Goal: Task Accomplishment & Management: Use online tool/utility

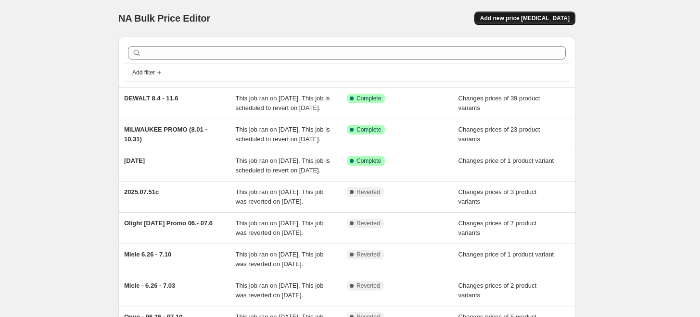
click at [526, 21] on span "Add new price [MEDICAL_DATA]" at bounding box center [524, 18] width 89 height 8
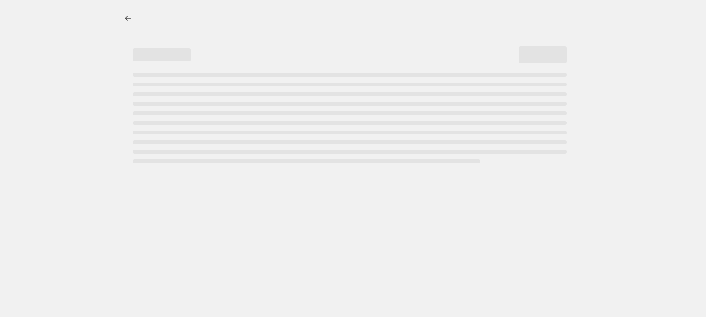
select select "percentage"
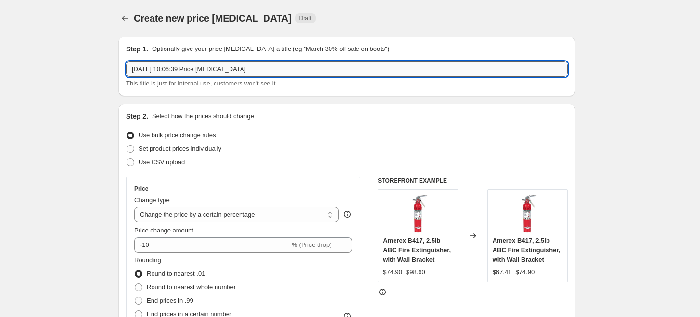
click at [217, 68] on input "[DATE] 10:06:39 Price [MEDICAL_DATA]" at bounding box center [347, 69] width 442 height 15
click at [217, 68] on input "27 Aug 2025, 10:06:39 Price change job" at bounding box center [347, 69] width 442 height 15
paste input "M12 INFLATOR/ AIR COMPRESSOR"
type input "M12 INFLATOR/ AIR COMPRESSOR"
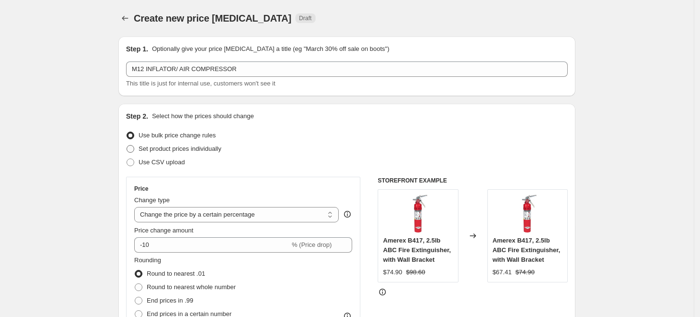
click at [182, 148] on span "Set product prices individually" at bounding box center [180, 148] width 83 height 7
click at [127, 146] on input "Set product prices individually" at bounding box center [126, 145] width 0 height 0
radio input "true"
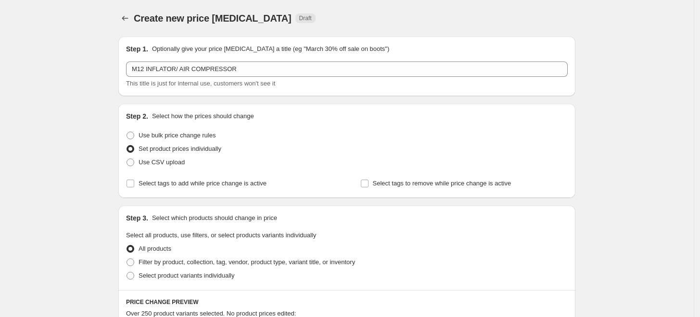
scroll to position [53, 0]
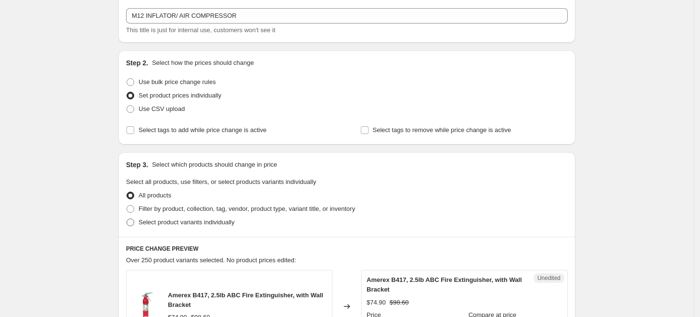
click at [219, 223] on span "Select product variants individually" at bounding box center [187, 222] width 96 height 7
click at [127, 219] on input "Select product variants individually" at bounding box center [126, 219] width 0 height 0
radio input "true"
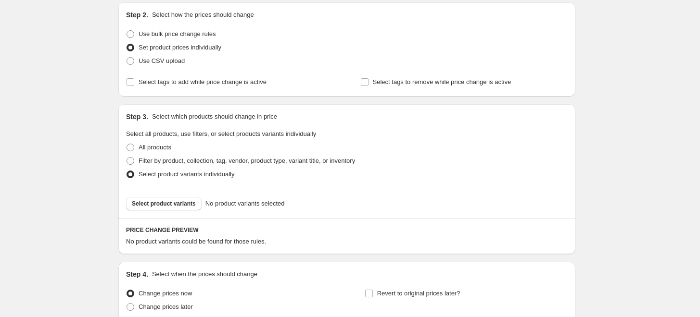
scroll to position [187, 0]
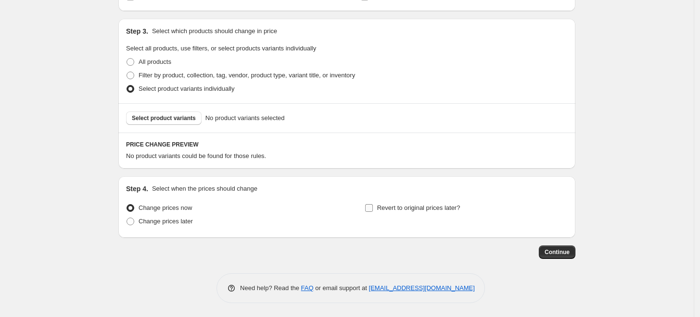
click at [372, 209] on input "Revert to original prices later?" at bounding box center [369, 208] width 8 height 8
checkbox input "true"
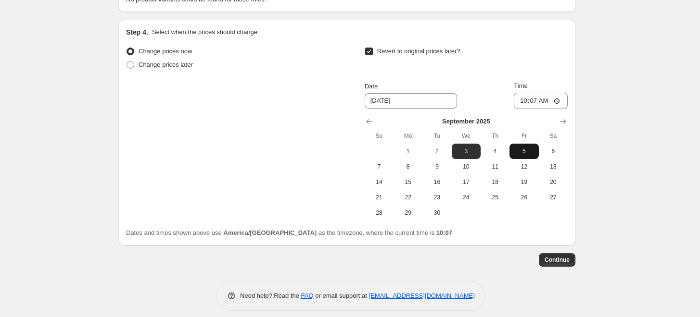
scroll to position [352, 0]
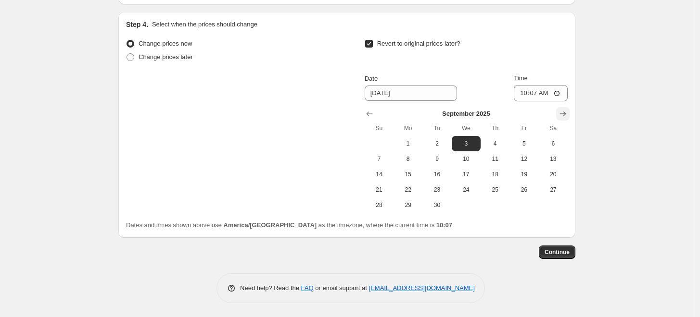
click at [567, 116] on icon "Show next month, October 2025" at bounding box center [563, 114] width 10 height 10
click at [367, 113] on icon "Show previous month, September 2025" at bounding box center [370, 114] width 10 height 10
click at [443, 204] on span "30" at bounding box center [436, 206] width 21 height 8
type input "9/30/2025"
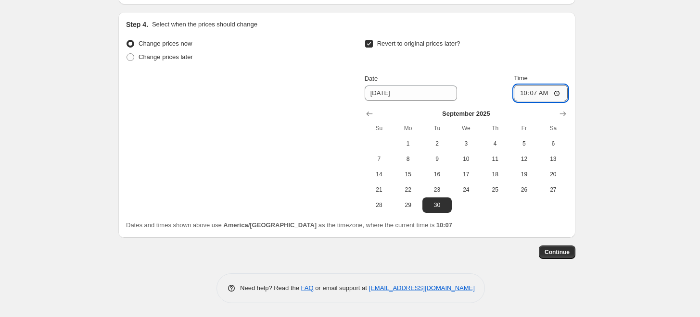
click at [527, 95] on input "10:07" at bounding box center [541, 93] width 54 height 16
type input "23:59"
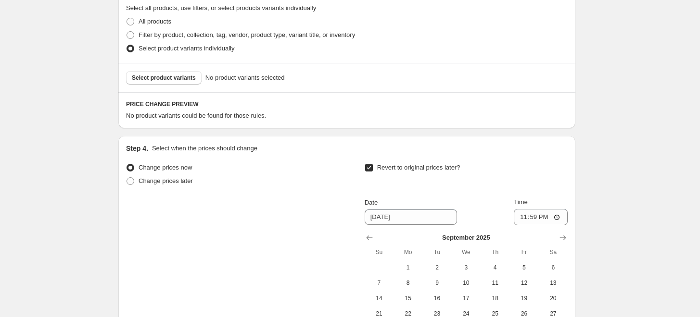
scroll to position [138, 0]
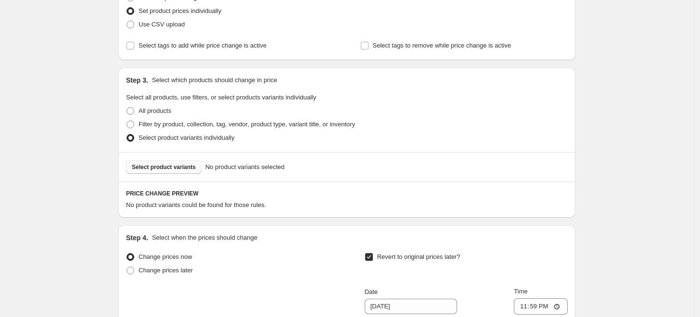
click at [189, 172] on button "Select product variants" at bounding box center [164, 167] width 76 height 13
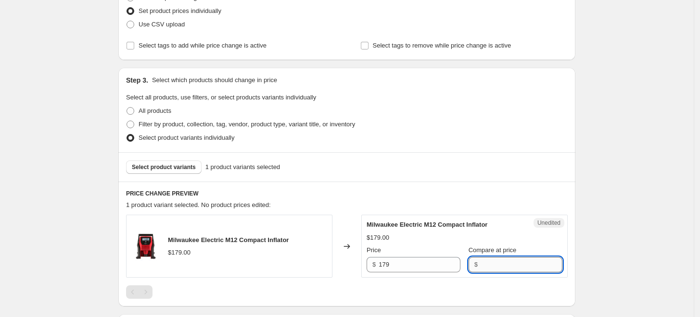
click at [515, 267] on input "Compare at price" at bounding box center [522, 264] width 82 height 15
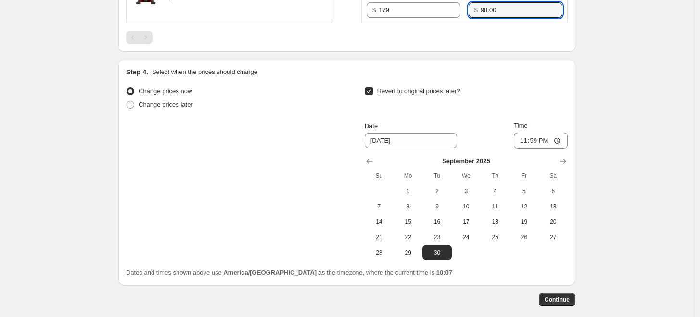
scroll to position [441, 0]
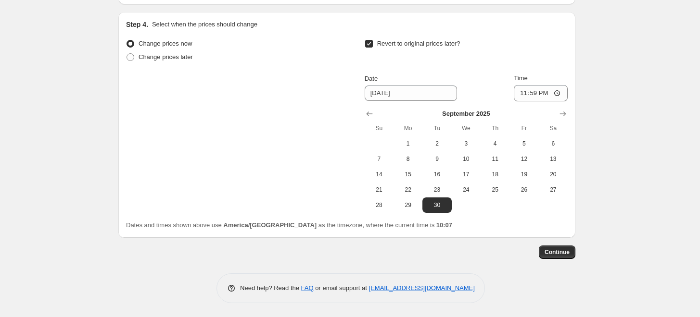
type input "98.00"
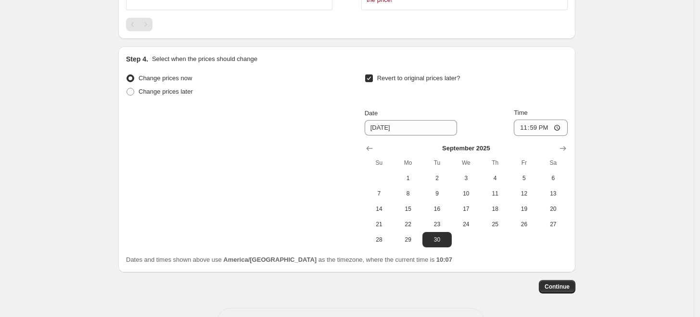
click at [566, 283] on span "Continue" at bounding box center [556, 287] width 25 height 8
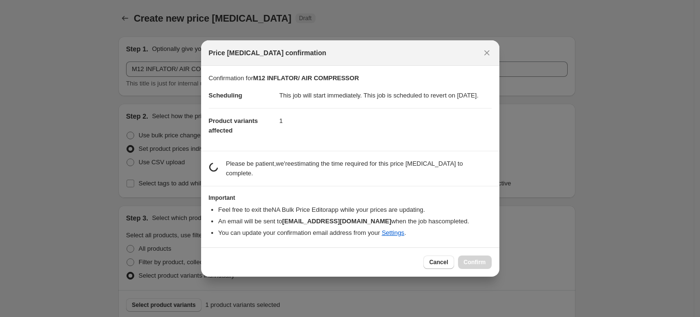
scroll to position [0, 0]
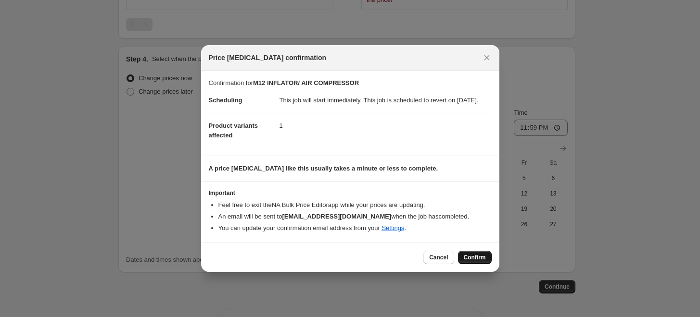
click at [471, 261] on span "Confirm" at bounding box center [475, 258] width 22 height 8
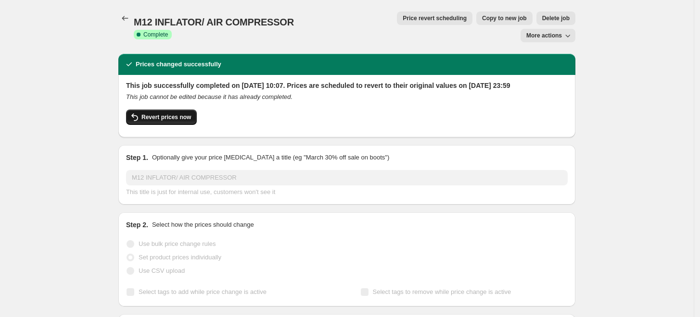
click at [187, 114] on button "Revert prices now" at bounding box center [161, 117] width 71 height 15
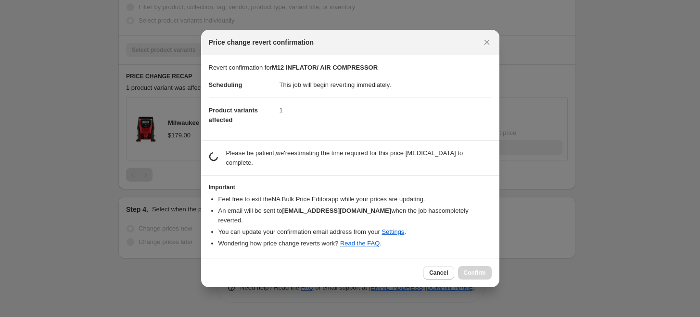
checkbox input "false"
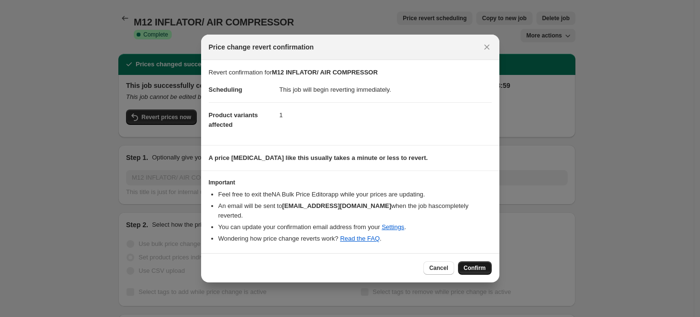
click at [486, 264] on button "Confirm" at bounding box center [475, 268] width 34 height 13
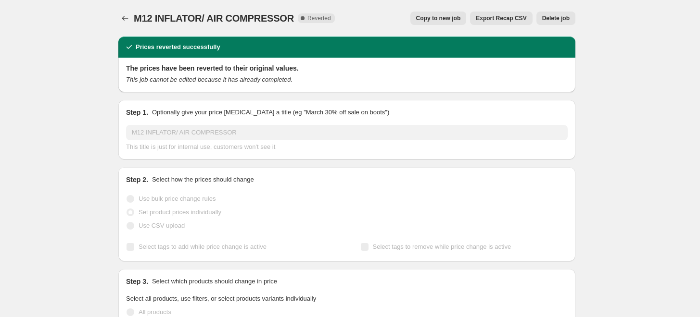
click at [550, 18] on span "Delete job" at bounding box center [555, 18] width 27 height 8
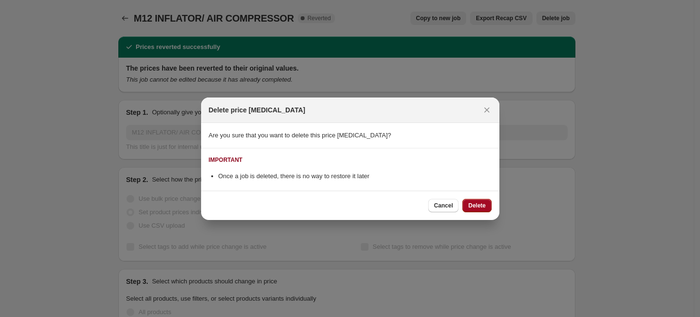
click at [467, 202] on button "Delete" at bounding box center [476, 205] width 29 height 13
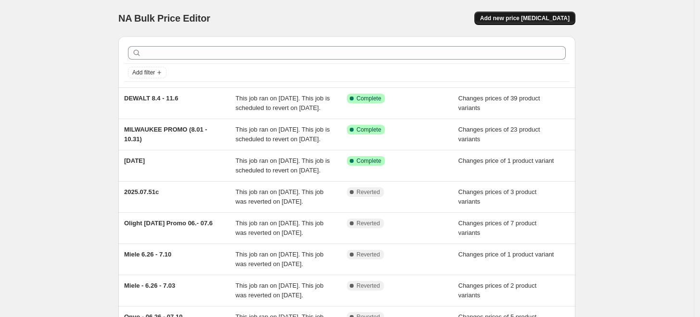
click at [543, 20] on span "Add new price change job" at bounding box center [524, 18] width 89 height 8
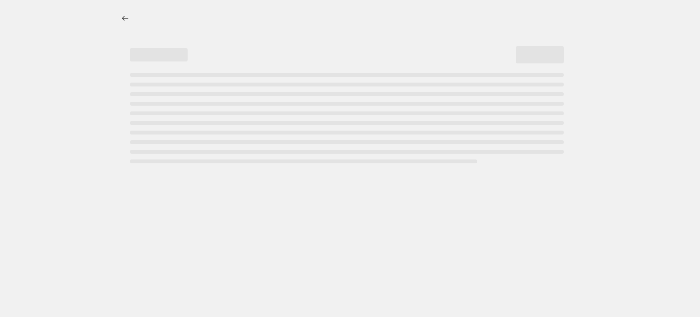
select select "percentage"
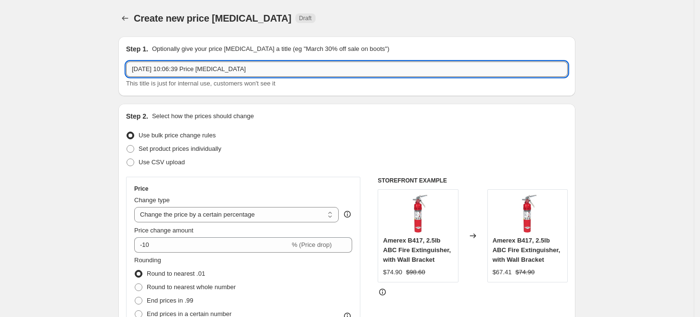
click at [189, 76] on input "27 Aug 2025, 10:06:39 Price change job" at bounding box center [347, 69] width 442 height 15
paste input "M12 INFLATOR/ AIR COMPRESSOR"
type input "M12 INFLATOR/ AIR COMPRESSOR"
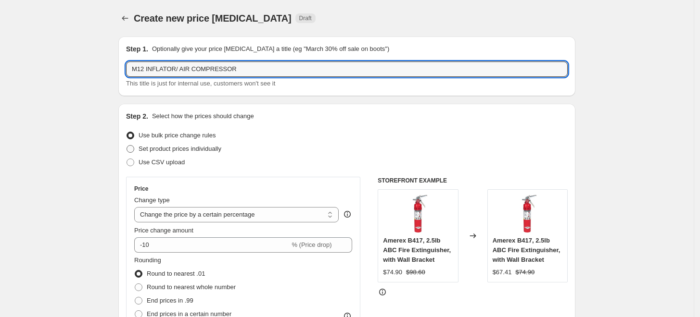
click at [156, 149] on span "Set product prices individually" at bounding box center [180, 148] width 83 height 7
click at [127, 146] on input "Set product prices individually" at bounding box center [126, 145] width 0 height 0
radio input "true"
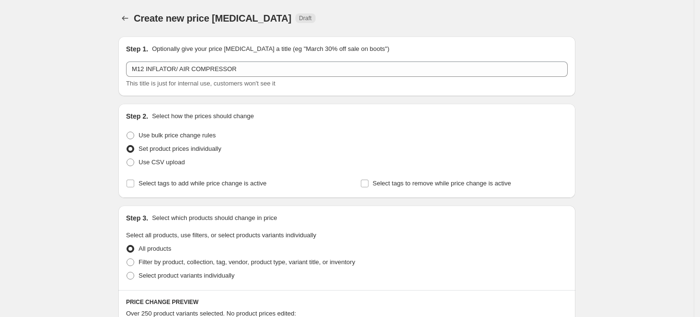
scroll to position [107, 0]
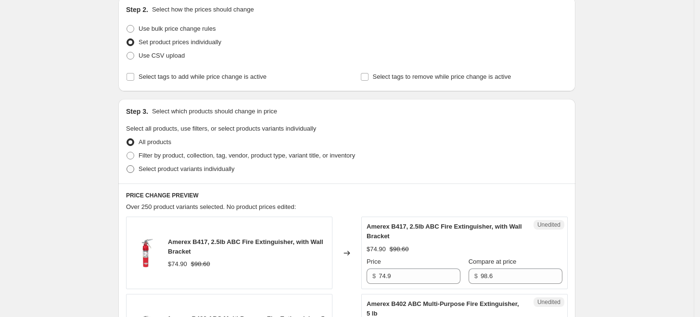
click at [164, 168] on span "Select product variants individually" at bounding box center [187, 168] width 96 height 7
click at [127, 166] on input "Select product variants individually" at bounding box center [126, 165] width 0 height 0
radio input "true"
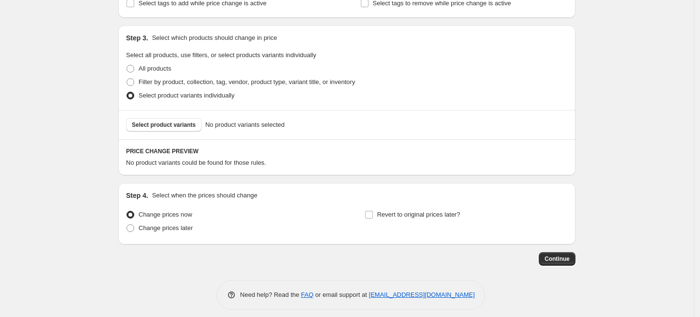
scroll to position [187, 0]
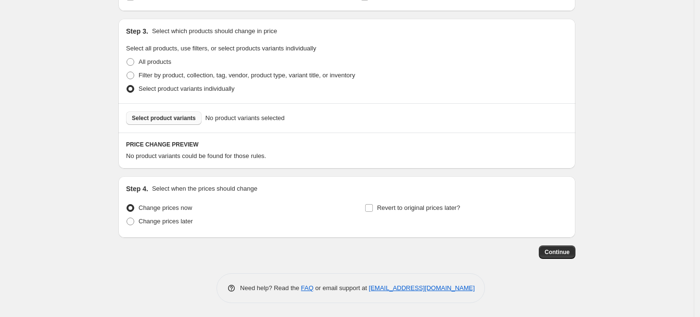
click at [167, 117] on span "Select product variants" at bounding box center [164, 118] width 64 height 8
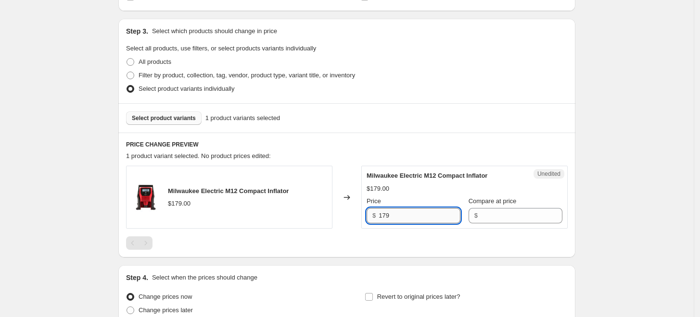
click at [418, 217] on input "179" at bounding box center [420, 215] width 82 height 15
type input "98.00"
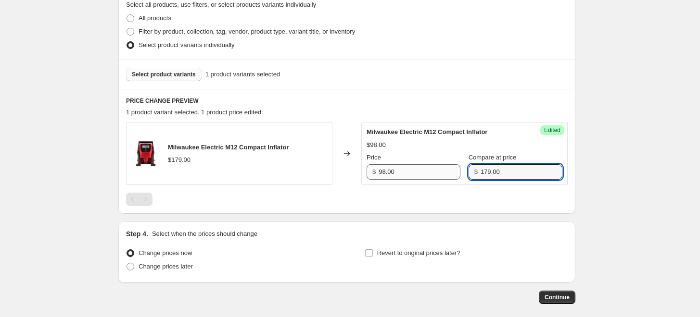
scroll to position [240, 0]
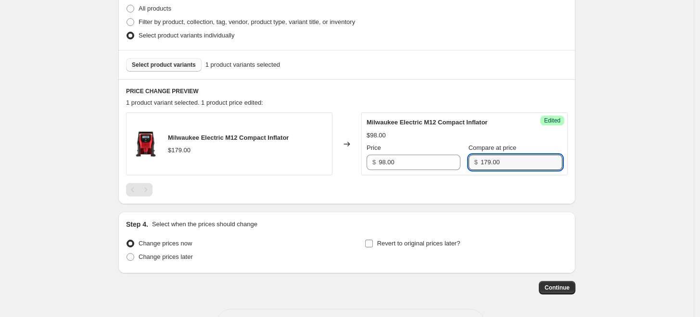
type input "179.00"
click at [371, 243] on input "Revert to original prices later?" at bounding box center [369, 244] width 8 height 8
checkbox input "true"
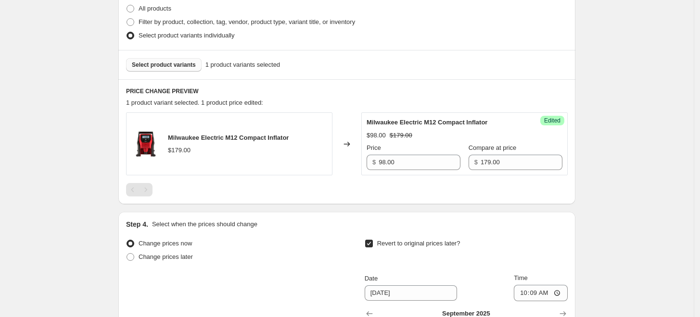
scroll to position [401, 0]
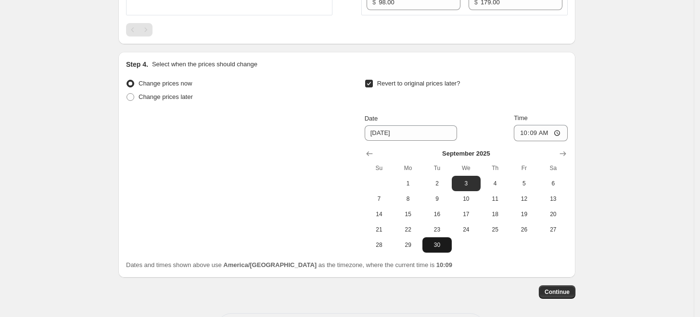
drag, startPoint x: 428, startPoint y: 251, endPoint x: 447, endPoint y: 238, distance: 23.2
click at [429, 250] on button "30" at bounding box center [436, 245] width 29 height 15
type input "9/30/2025"
click at [523, 131] on input "10:09" at bounding box center [541, 133] width 54 height 16
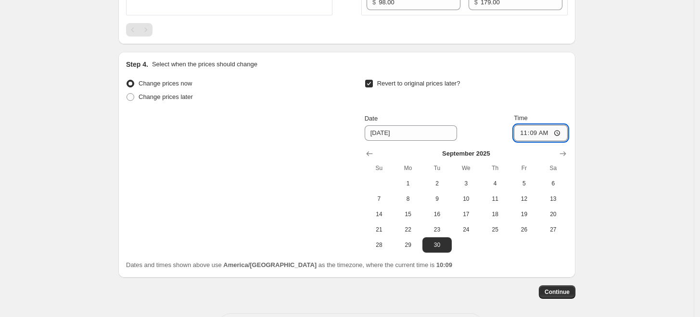
click at [537, 129] on input "11:09" at bounding box center [541, 133] width 54 height 16
click at [548, 131] on input "11:59" at bounding box center [541, 133] width 54 height 16
type input "23:59"
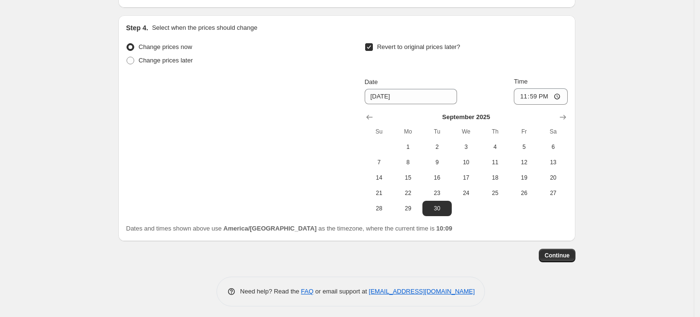
scroll to position [441, 0]
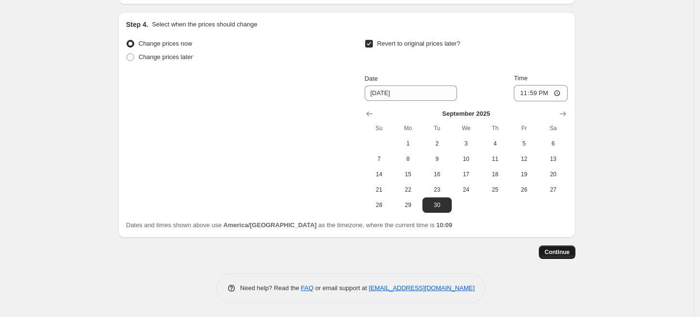
click at [563, 252] on span "Continue" at bounding box center [556, 253] width 25 height 8
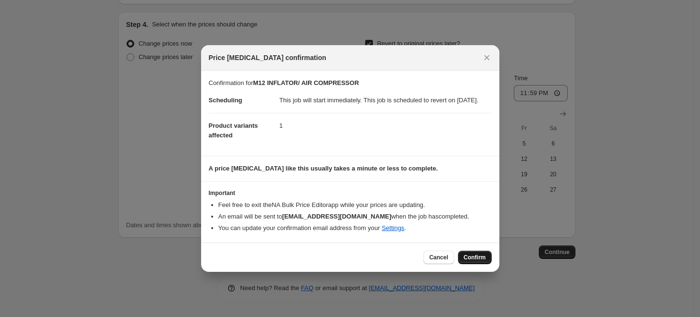
click at [472, 265] on button "Confirm" at bounding box center [475, 257] width 34 height 13
